Goal: Task Accomplishment & Management: Manage account settings

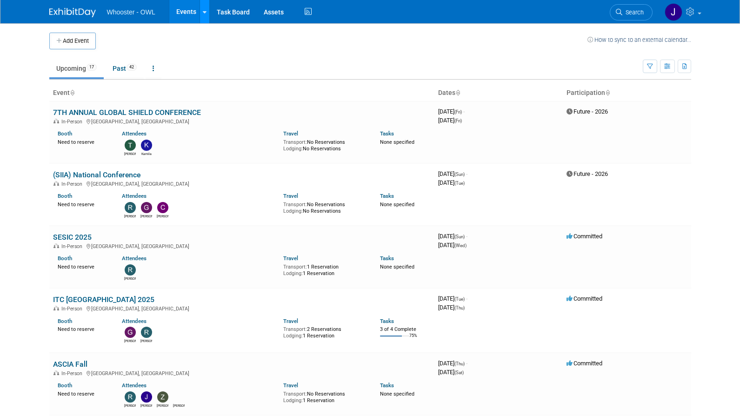
click at [204, 12] on icon at bounding box center [205, 12] width 4 height 6
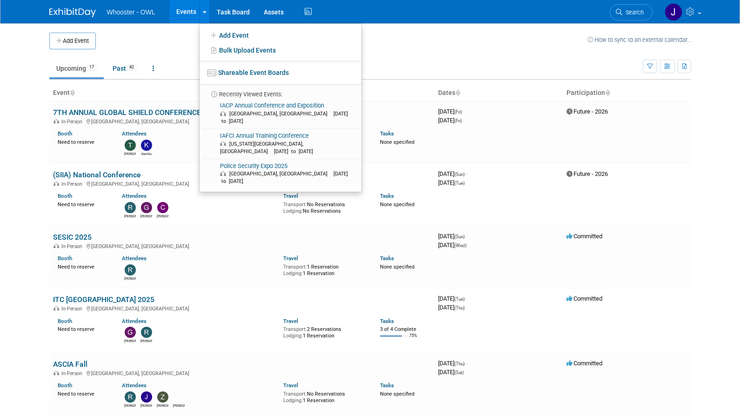
click at [122, 33] on td at bounding box center [341, 41] width 491 height 17
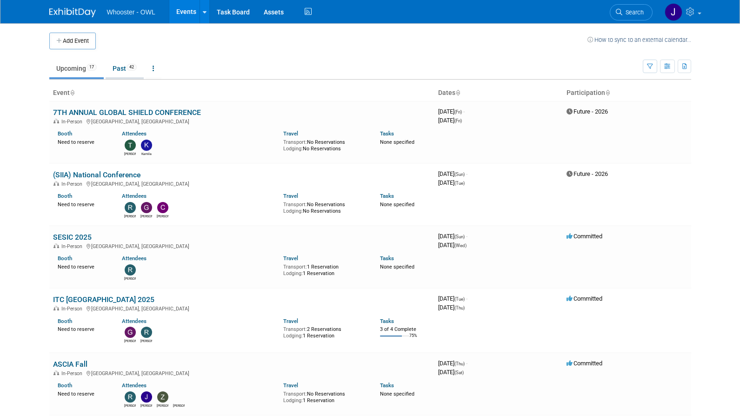
click at [122, 72] on link "Past 42" at bounding box center [125, 69] width 38 height 18
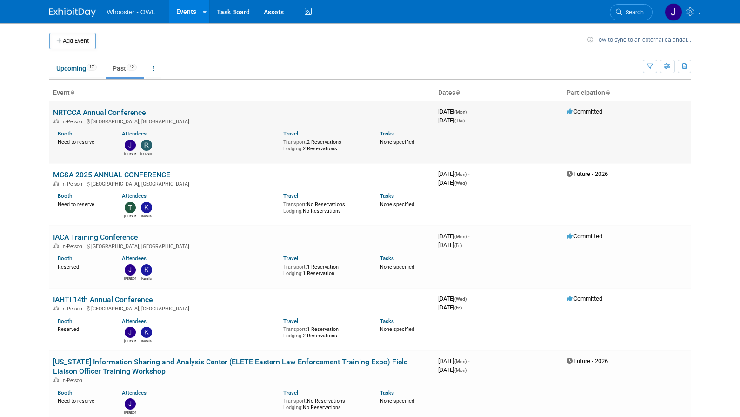
click at [252, 148] on div "[PERSON_NAME]" at bounding box center [195, 146] width 161 height 19
click at [114, 114] on link "NRTCCA Annual Conference" at bounding box center [99, 112] width 93 height 9
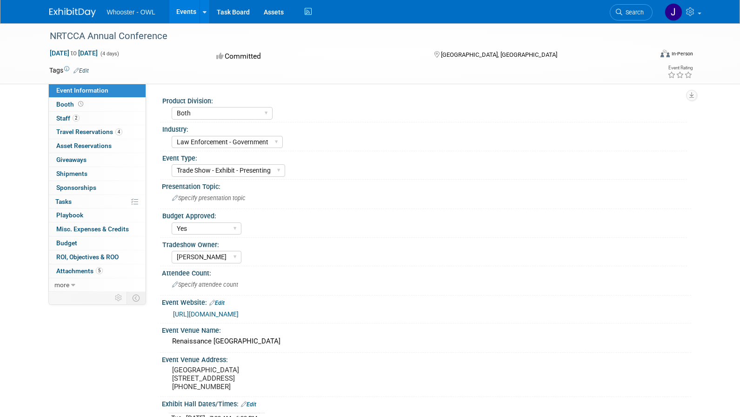
select select "Both"
select select "Law Enforcement - Government"
select select "Trade Show - Exhibit - Presenting"
select select "Yes"
select select "Kamila Castaneda"
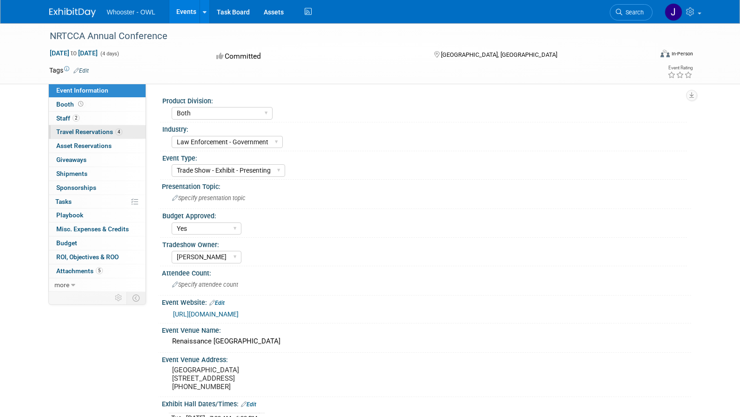
click at [86, 133] on span "Travel Reservations 4" at bounding box center [89, 131] width 66 height 7
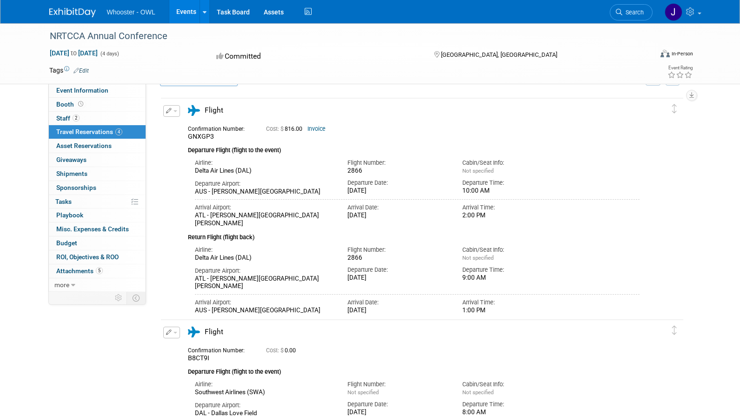
scroll to position [46, 0]
